Goal: Information Seeking & Learning: Learn about a topic

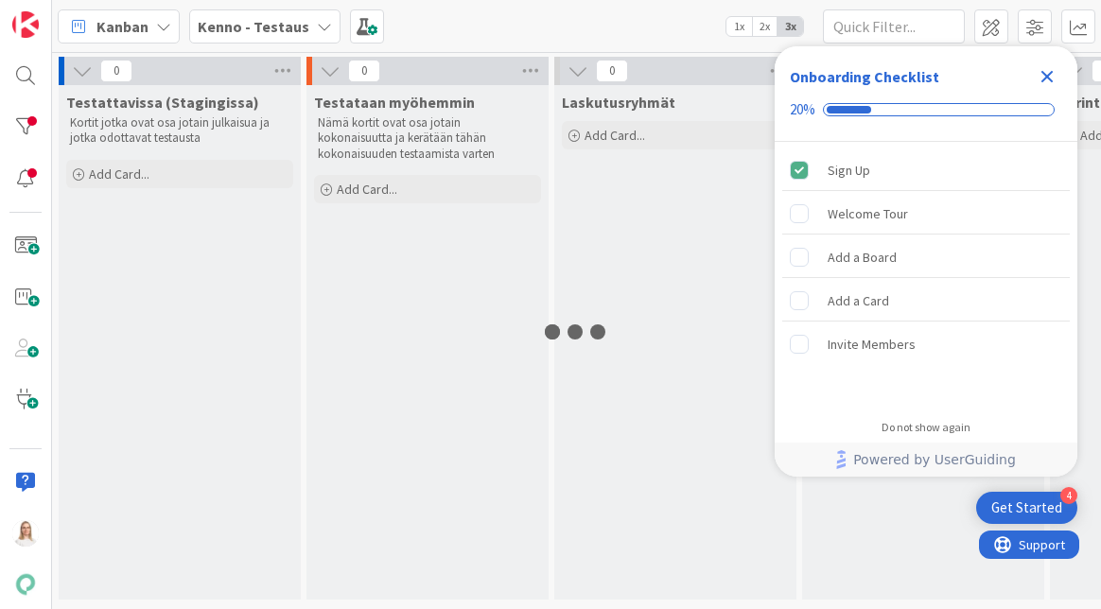
click at [1047, 71] on icon "Close Checklist" at bounding box center [1047, 76] width 23 height 23
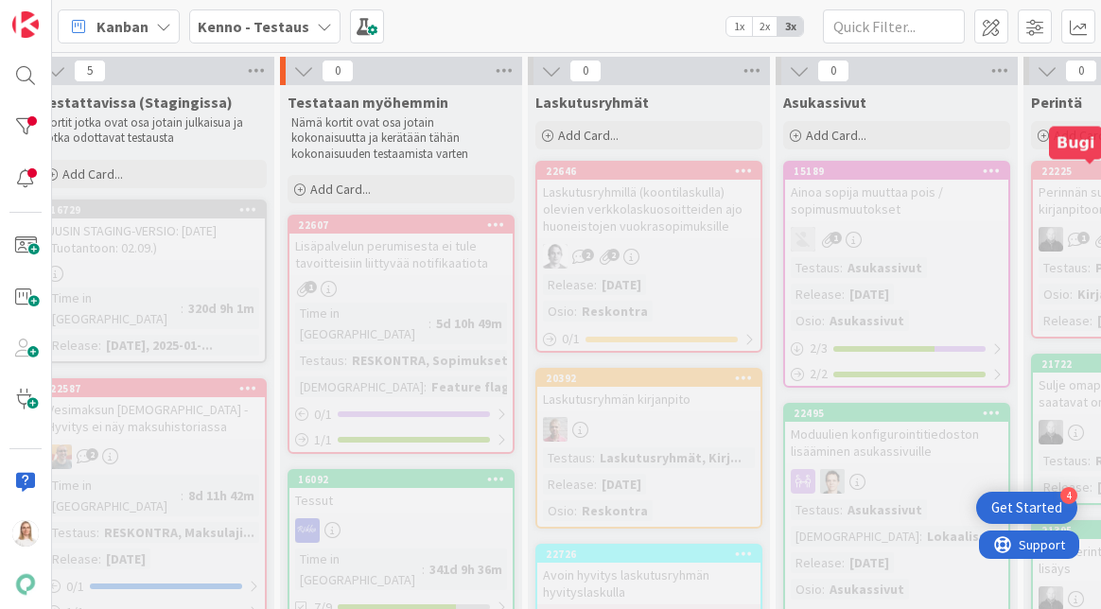
scroll to position [0, 26]
click at [275, 23] on b "Kenno - Testaus" at bounding box center [254, 26] width 112 height 19
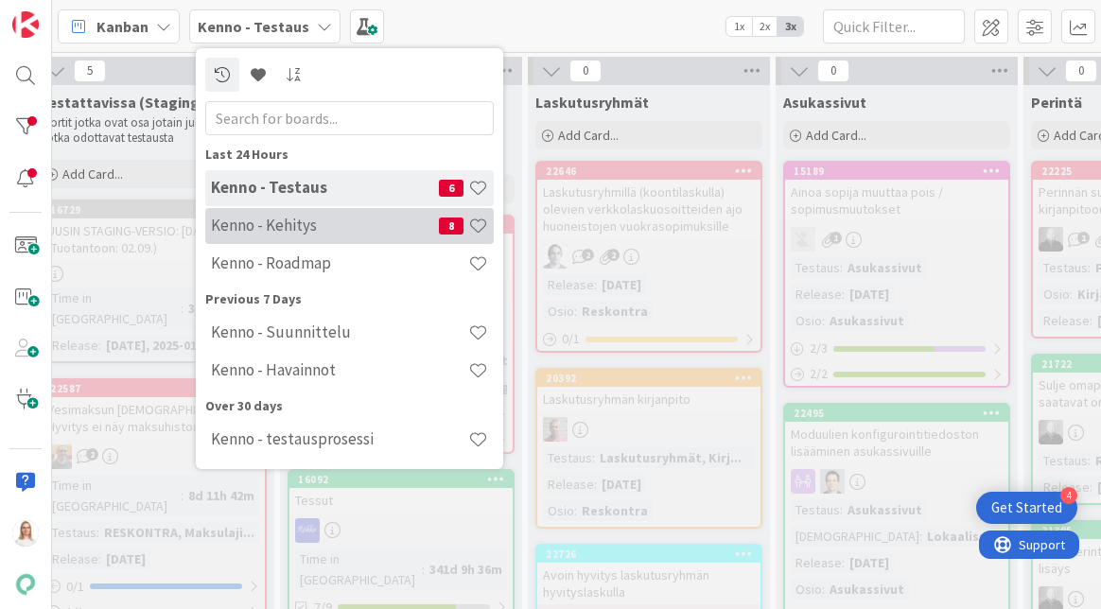
click at [278, 223] on h4 "Kenno - Kehitys" at bounding box center [325, 225] width 228 height 19
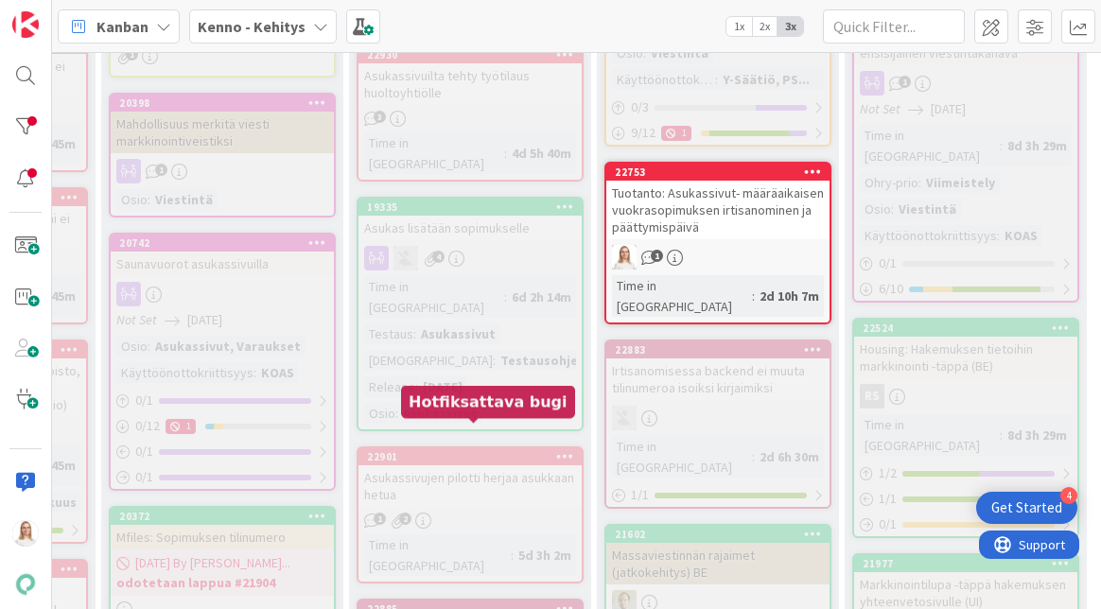
scroll to position [1234, 266]
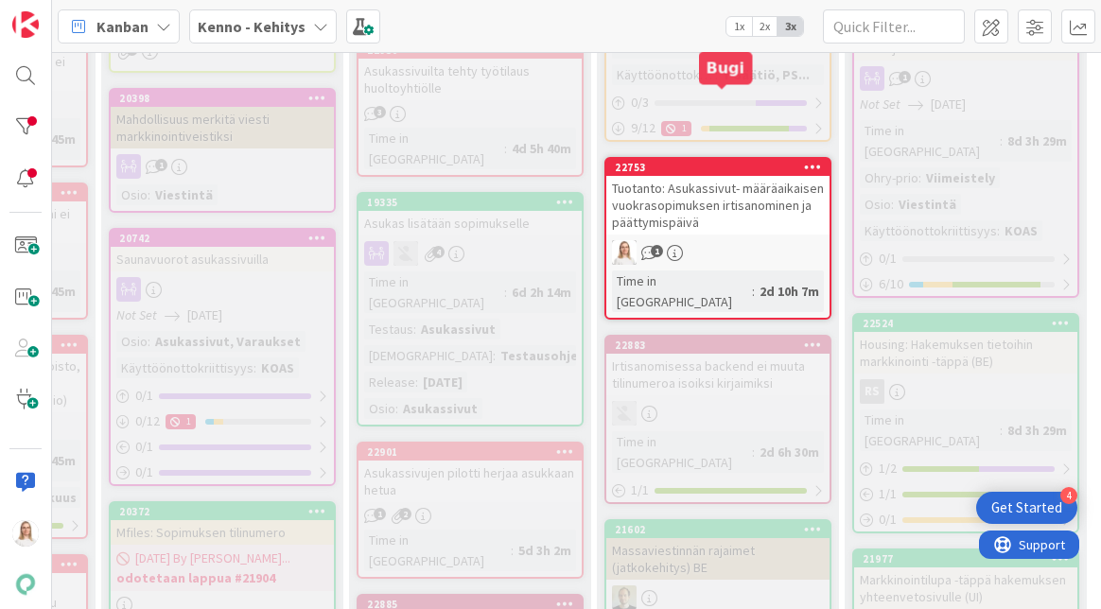
click at [711, 161] on div "22753" at bounding box center [722, 167] width 215 height 13
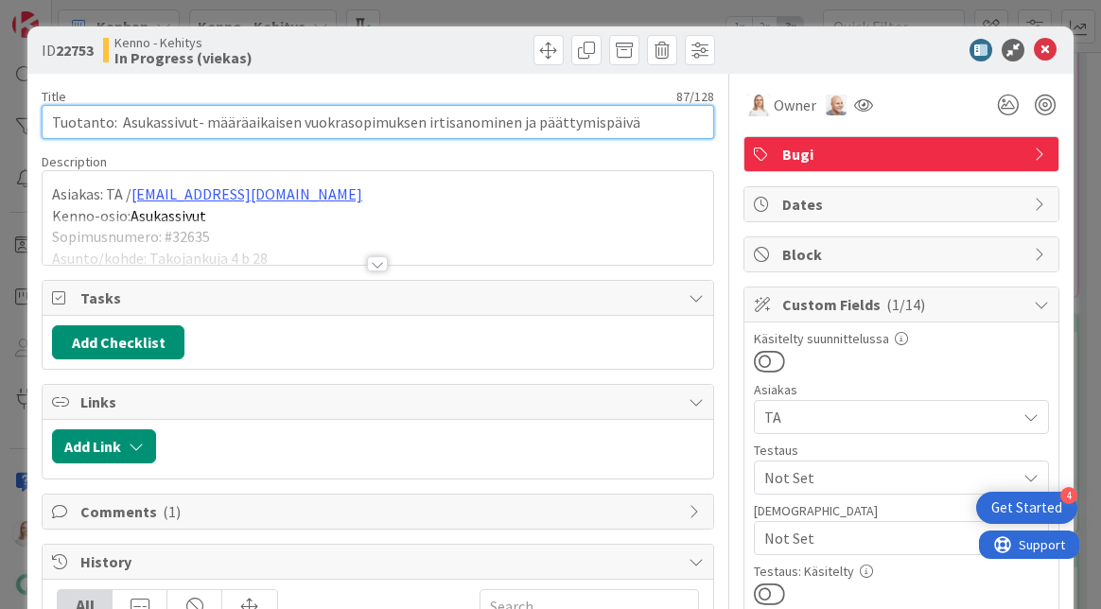
drag, startPoint x: 54, startPoint y: 120, endPoint x: 629, endPoint y: 127, distance: 575.2
click at [629, 127] on input "Tuotanto: Asukassivut- määräaikaisen vuokrasopimuksen irtisanominen ja päättymi…" at bounding box center [378, 122] width 673 height 34
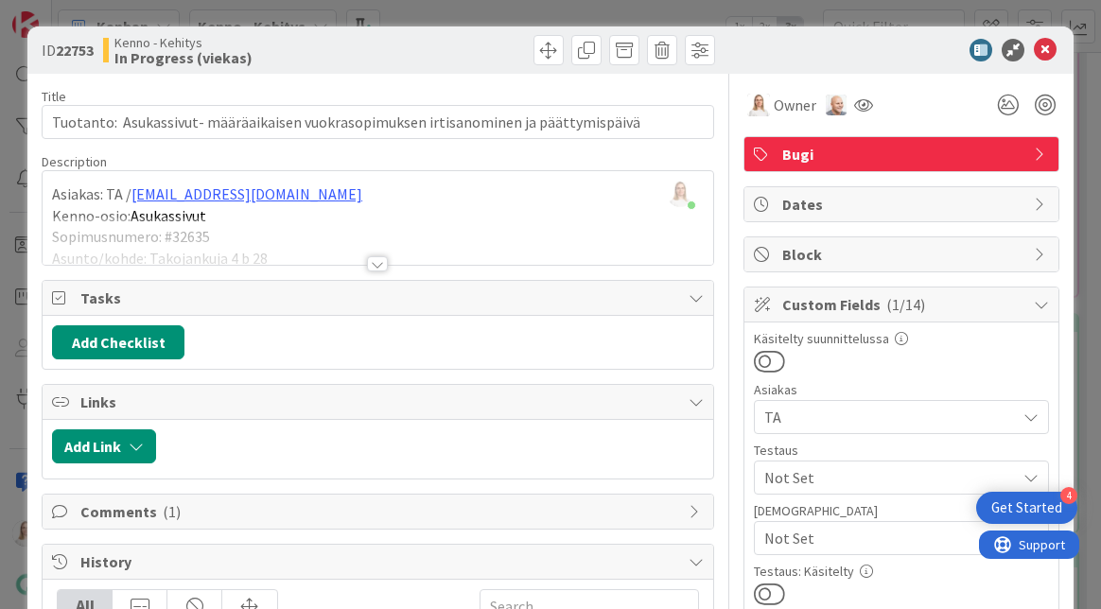
click at [378, 265] on div at bounding box center [377, 263] width 21 height 15
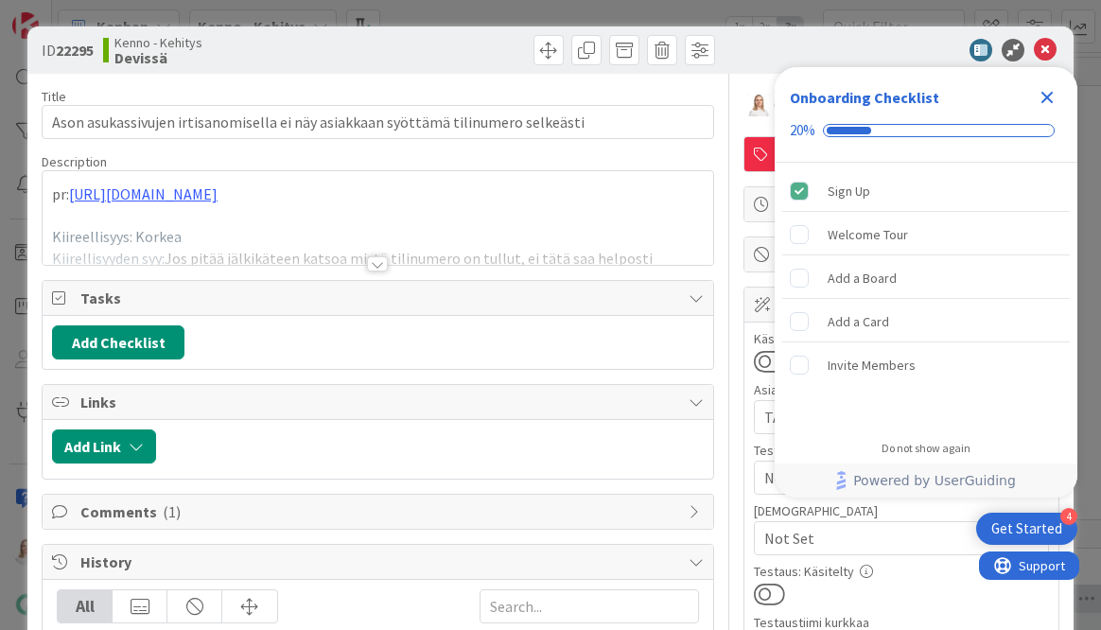
click at [1046, 98] on icon "Close Checklist" at bounding box center [1048, 98] width 12 height 12
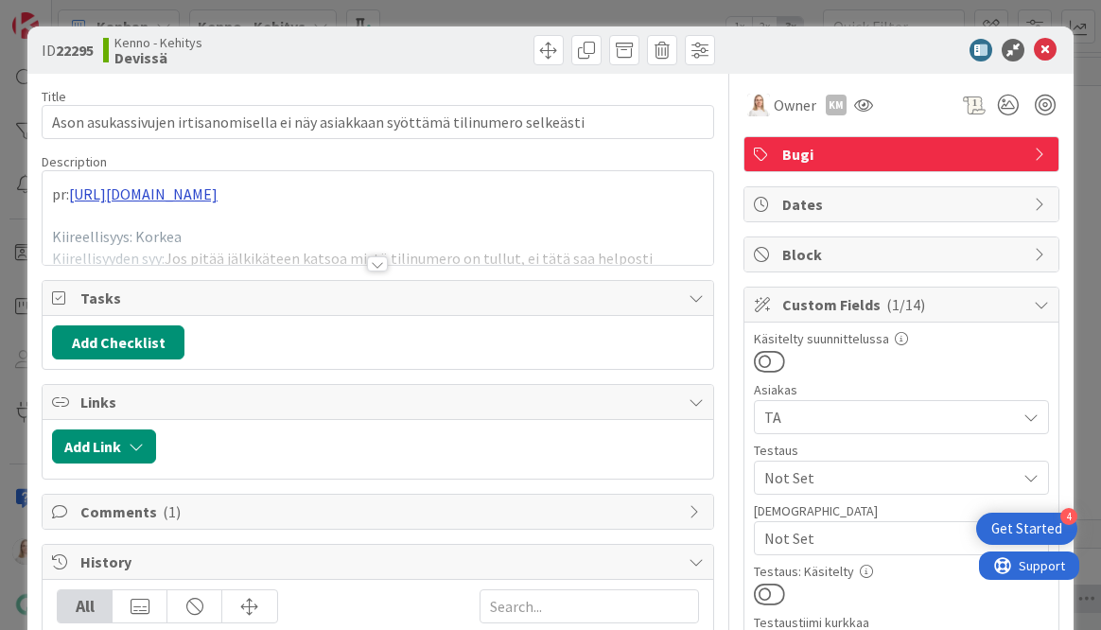
click at [218, 188] on link "[URL][DOMAIN_NAME]" at bounding box center [143, 193] width 149 height 19
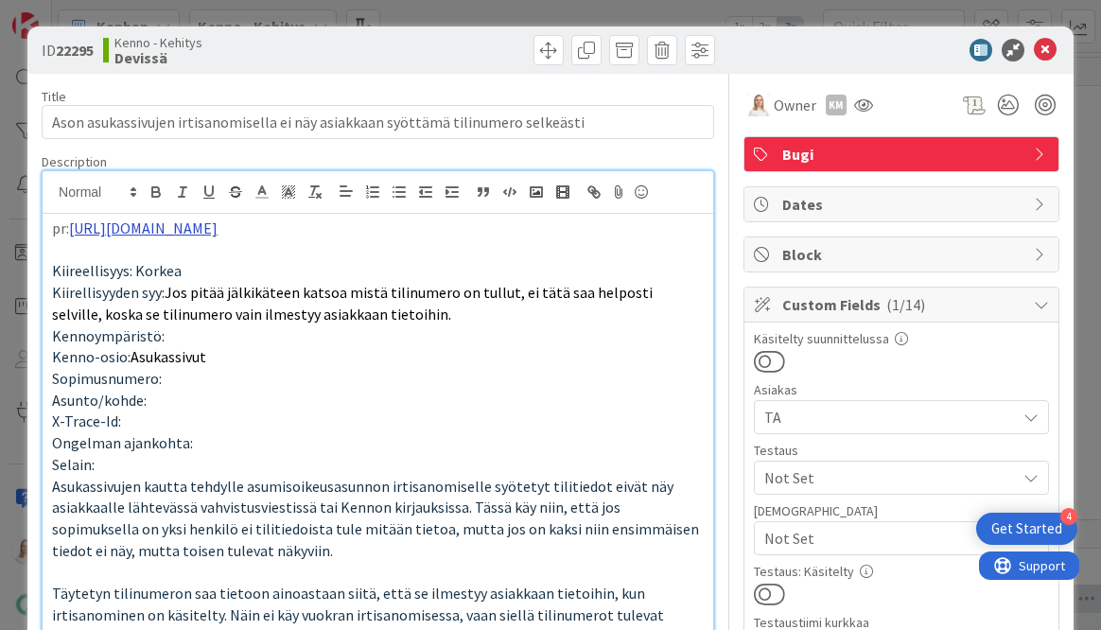
click at [218, 228] on link "[URL][DOMAIN_NAME]" at bounding box center [143, 228] width 149 height 19
click at [218, 263] on link "[URL][DOMAIN_NAME]" at bounding box center [169, 265] width 130 height 25
